Goal: Task Accomplishment & Management: Manage account settings

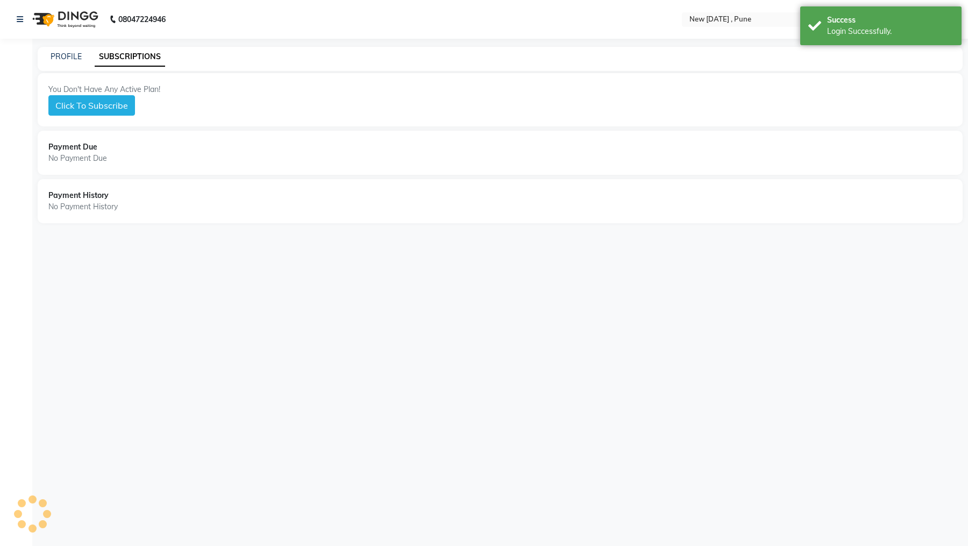
select select "en"
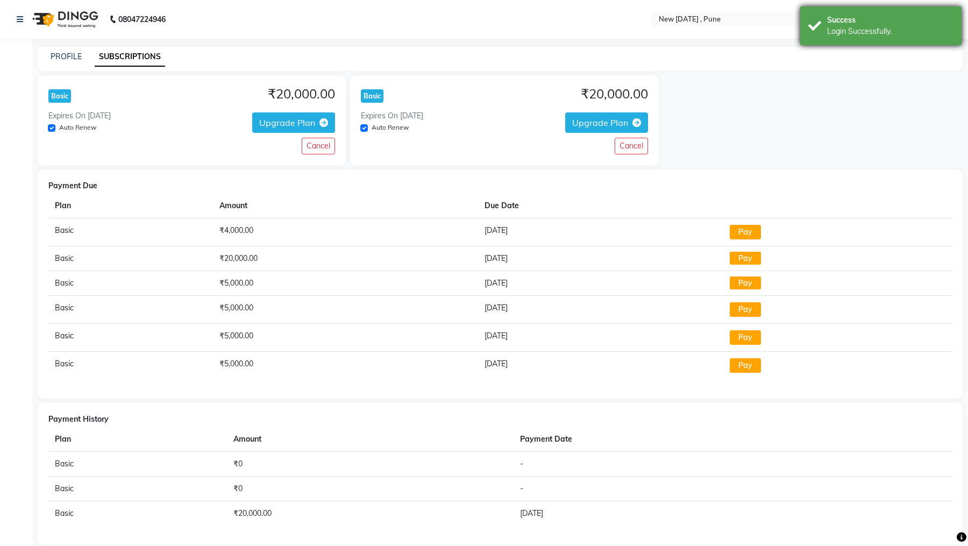
click at [862, 25] on div "Success" at bounding box center [890, 20] width 126 height 11
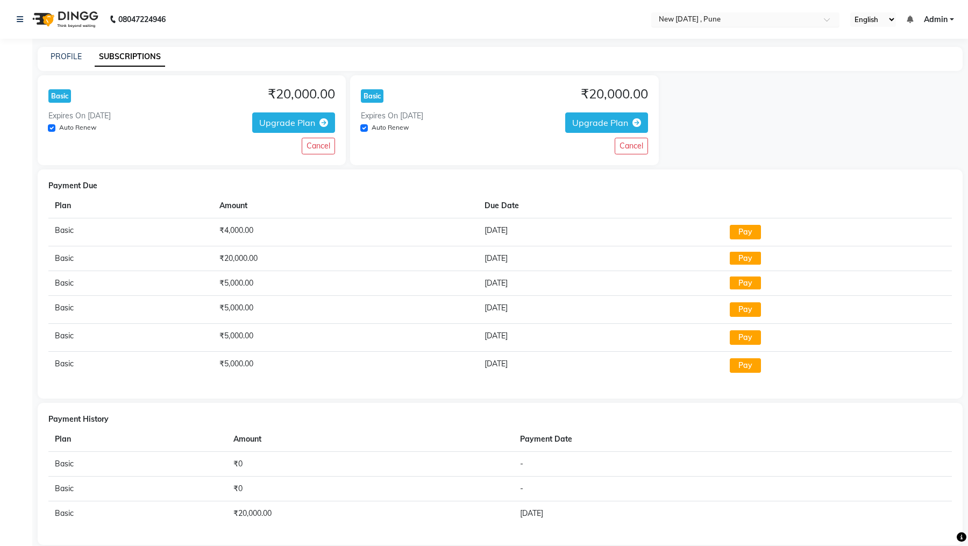
click at [751, 25] on div "Select Location × New [DATE] , [GEOGRAPHIC_DATA]" at bounding box center [745, 19] width 188 height 15
click at [940, 23] on span "Admin" at bounding box center [935, 19] width 24 height 11
click at [910, 71] on link "Sign out" at bounding box center [898, 74] width 98 height 17
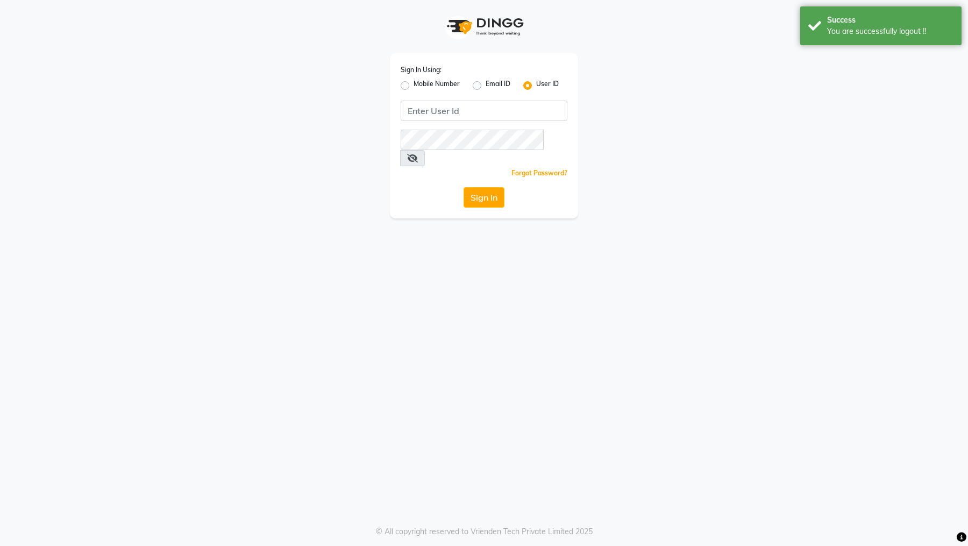
click at [485, 87] on label "Email ID" at bounding box center [497, 85] width 25 height 13
click at [485, 86] on input "Email ID" at bounding box center [488, 82] width 7 height 7
radio input "true"
radio input "false"
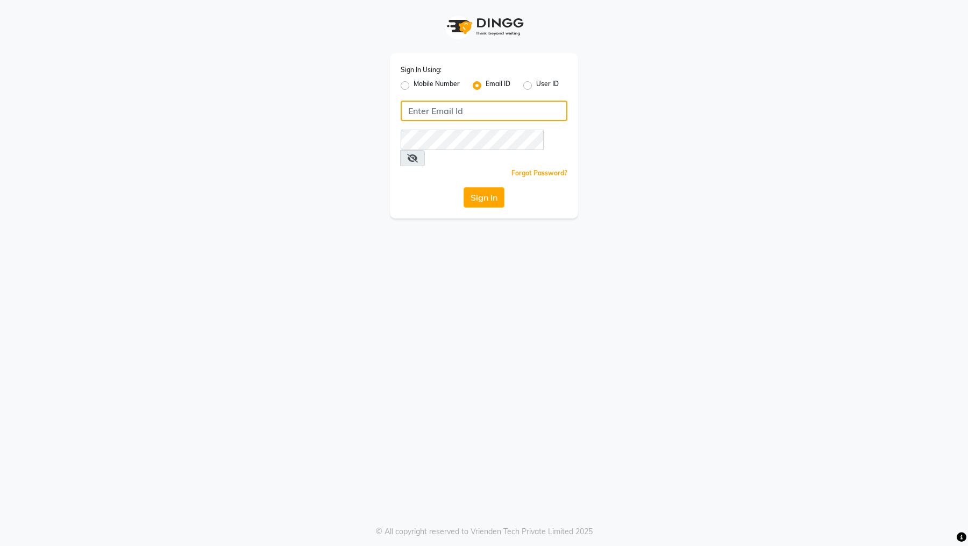
click at [468, 111] on input "Username" at bounding box center [483, 111] width 167 height 20
click at [508, 112] on input "[EMAIL_ADDRESS][DOMAIN_NAME]" at bounding box center [483, 111] width 167 height 20
type input "[EMAIL_ADDRESS][DOMAIN_NAME]"
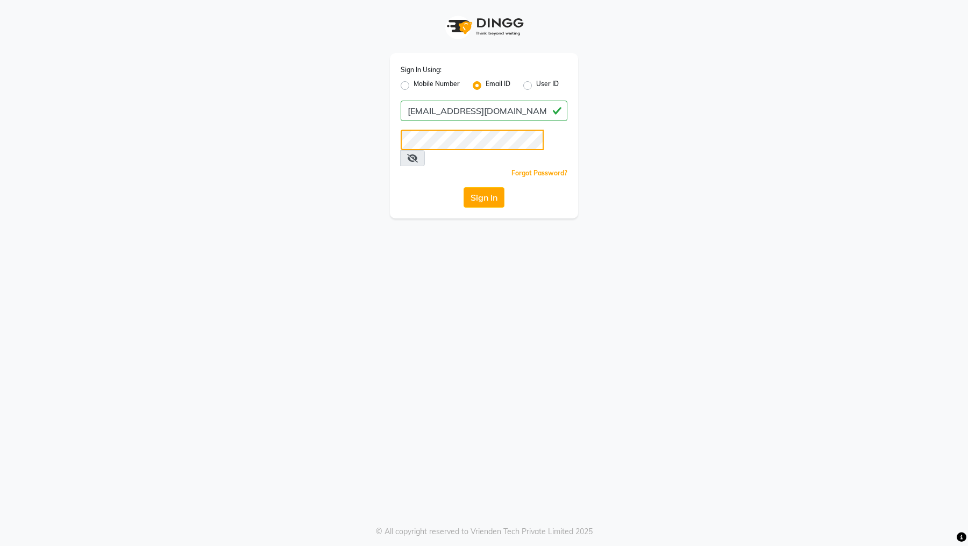
click at [463, 187] on button "Sign In" at bounding box center [483, 197] width 41 height 20
